Goal: Book appointment/travel/reservation

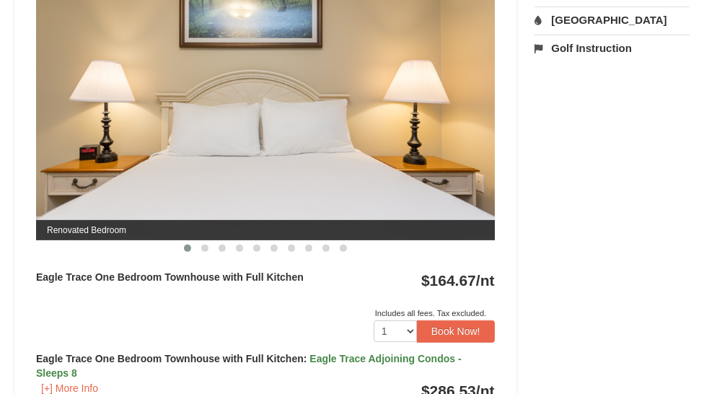
scroll to position [649, 0]
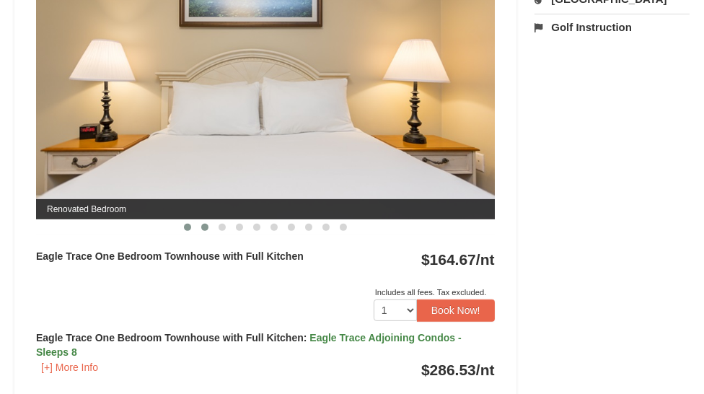
click at [202, 231] on span at bounding box center [204, 227] width 7 height 7
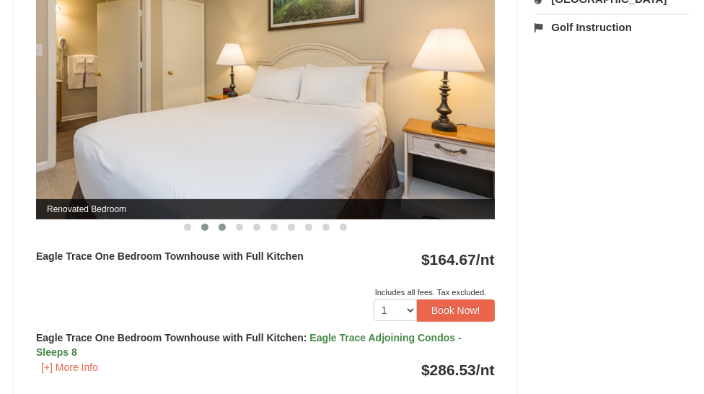
click at [221, 231] on span at bounding box center [221, 227] width 7 height 7
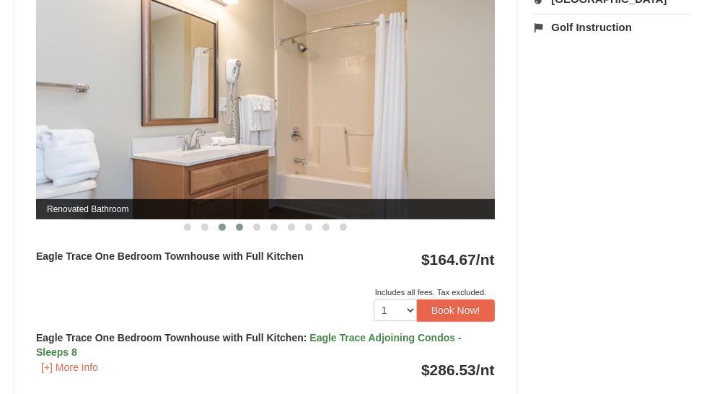
click at [238, 231] on span at bounding box center [239, 227] width 7 height 7
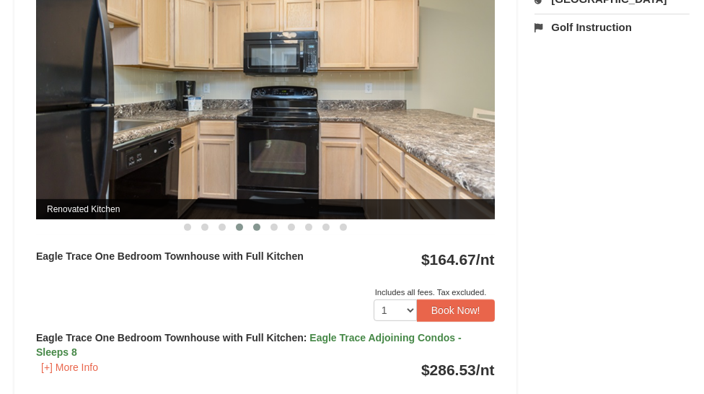
click at [256, 231] on span at bounding box center [256, 227] width 7 height 7
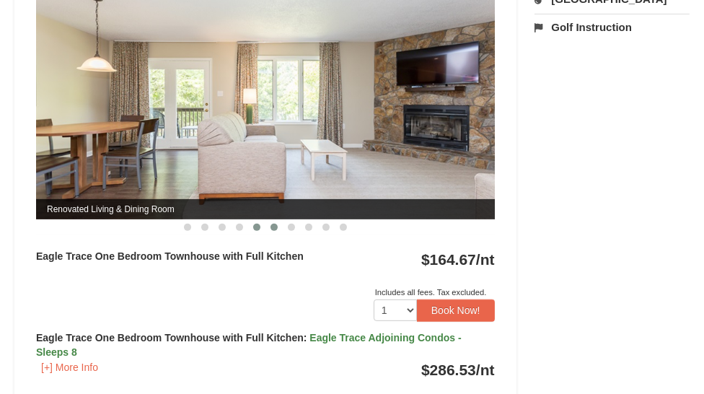
click at [266, 234] on button at bounding box center [273, 227] width 17 height 14
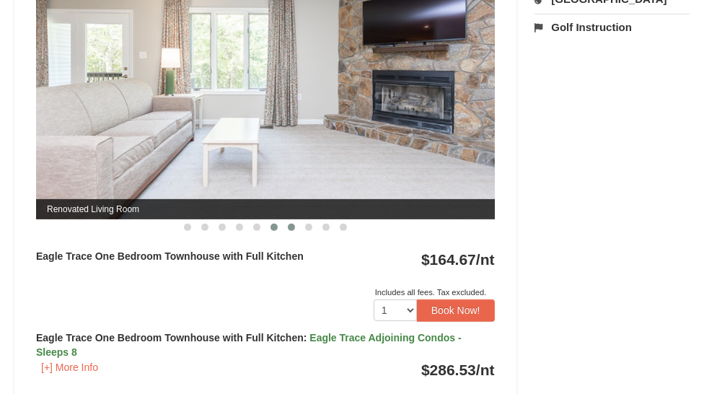
click at [289, 231] on span at bounding box center [291, 227] width 7 height 7
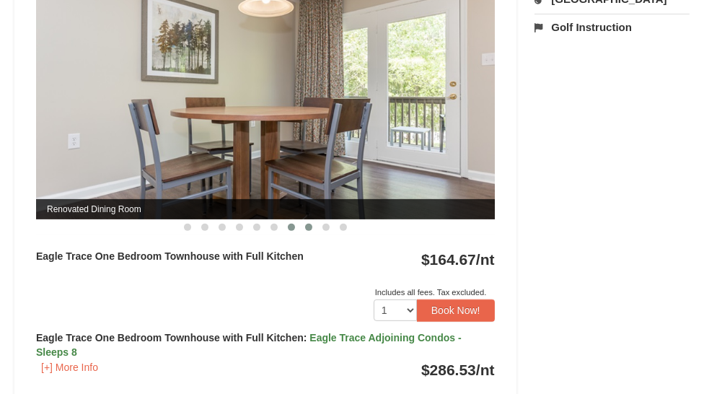
click at [308, 231] on span at bounding box center [308, 227] width 7 height 7
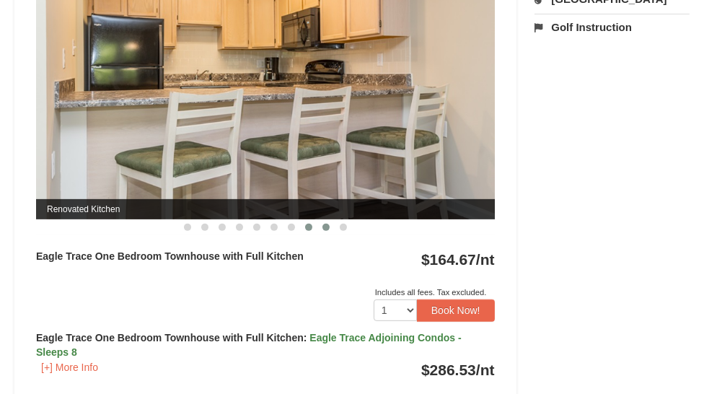
click at [325, 231] on span at bounding box center [325, 227] width 7 height 7
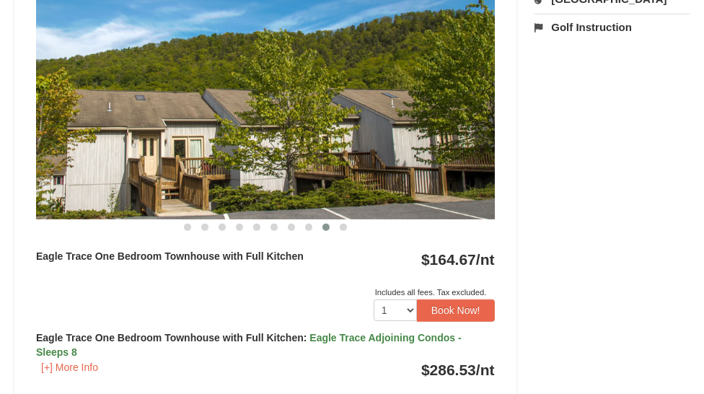
click at [332, 234] on button at bounding box center [325, 227] width 17 height 14
click at [344, 231] on span at bounding box center [343, 227] width 7 height 7
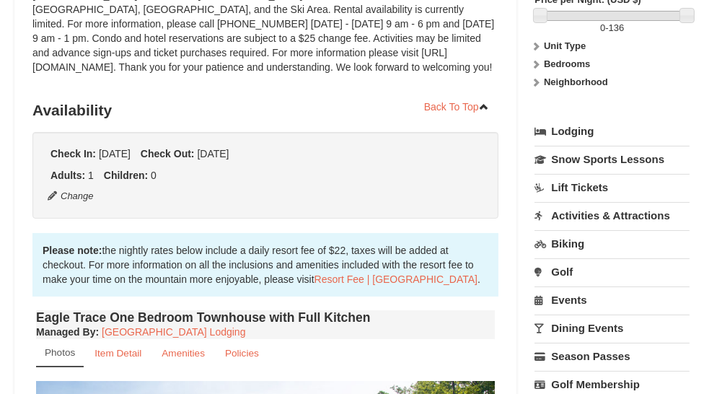
scroll to position [216, 0]
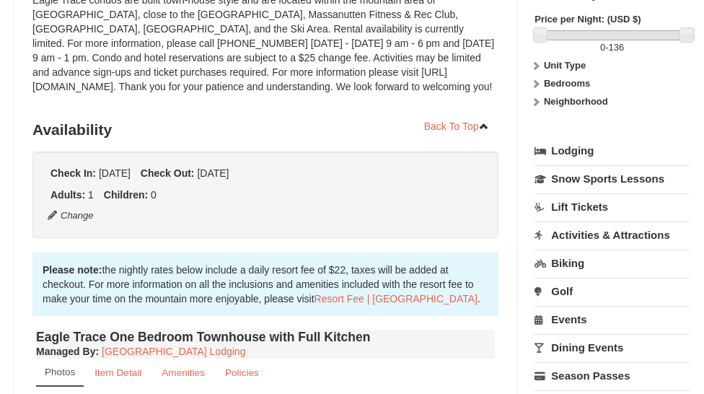
click at [564, 232] on link "Activities & Attractions" at bounding box center [611, 234] width 155 height 27
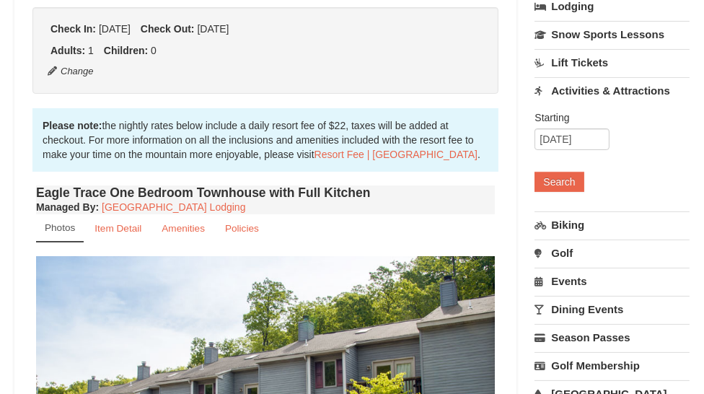
scroll to position [433, 0]
